Goal: Transaction & Acquisition: Book appointment/travel/reservation

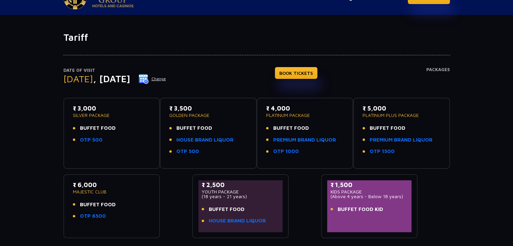
scroll to position [34, 0]
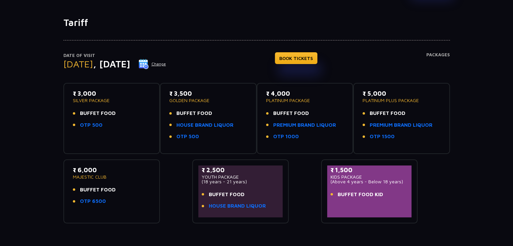
click at [149, 64] on img at bounding box center [144, 64] width 10 height 10
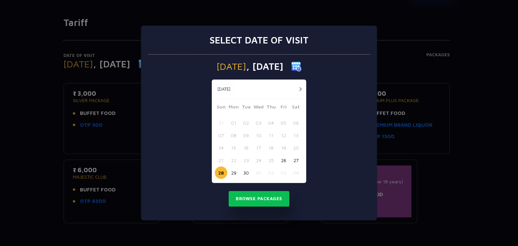
click at [285, 161] on button "26" at bounding box center [283, 160] width 12 height 12
click at [267, 198] on button "Browse Packages" at bounding box center [259, 199] width 61 height 16
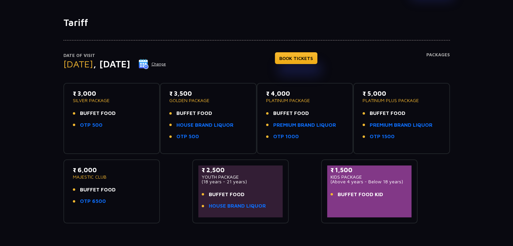
scroll to position [0, 0]
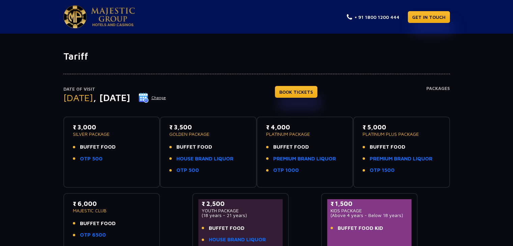
click at [166, 100] on button "Change" at bounding box center [152, 97] width 28 height 11
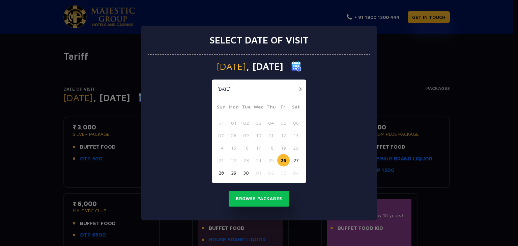
click at [243, 173] on button "30" at bounding box center [246, 173] width 12 height 12
click at [258, 200] on button "Browse Packages" at bounding box center [259, 199] width 61 height 16
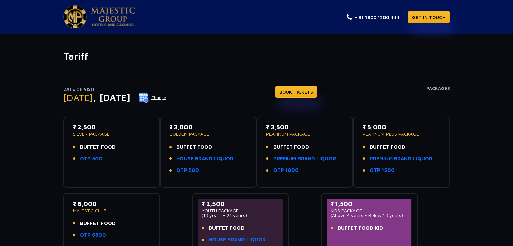
click at [440, 90] on h4 "Packages" at bounding box center [438, 98] width 24 height 24
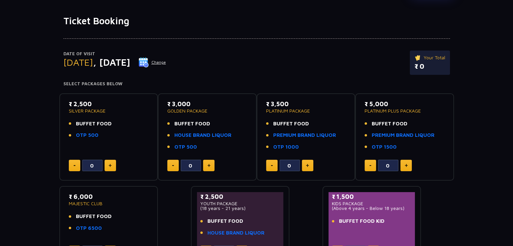
scroll to position [2, 0]
